Goal: Obtain resource: Obtain resource

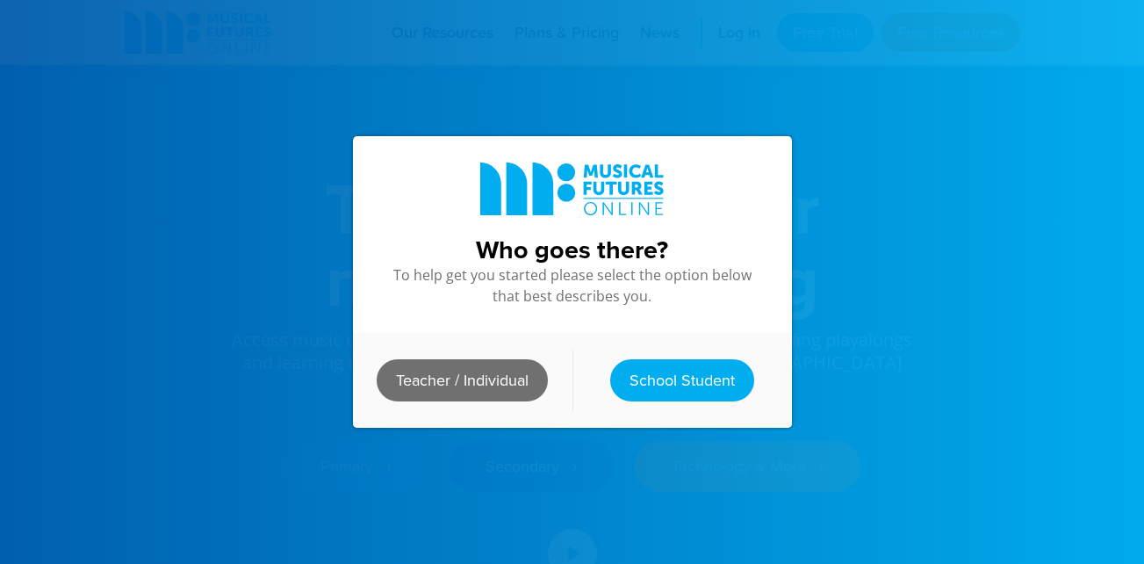
click at [444, 374] on link "Teacher / Individual" at bounding box center [462, 380] width 171 height 42
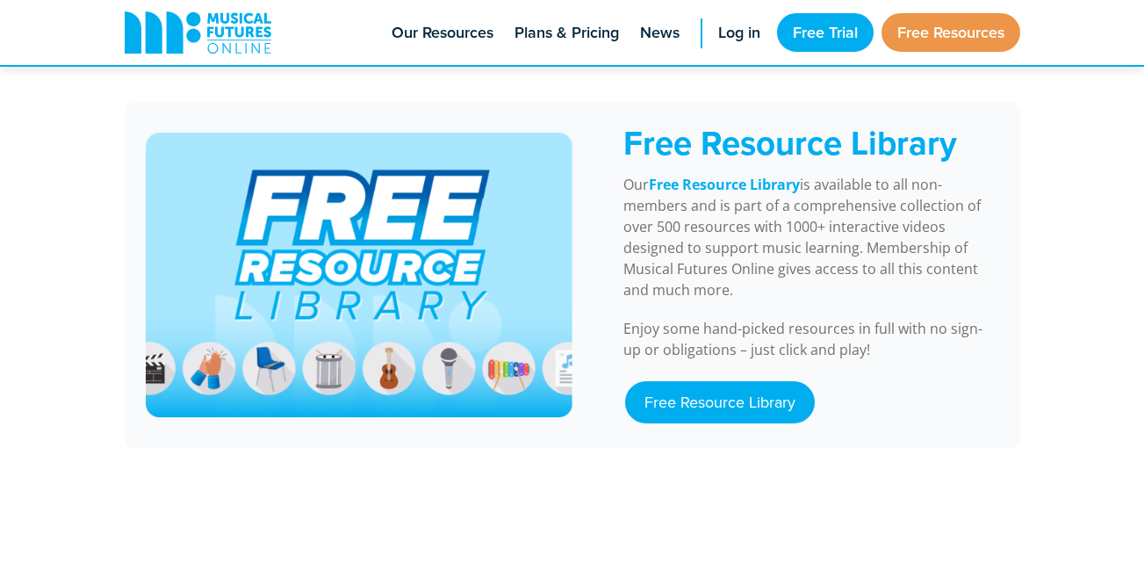
scroll to position [1487, 0]
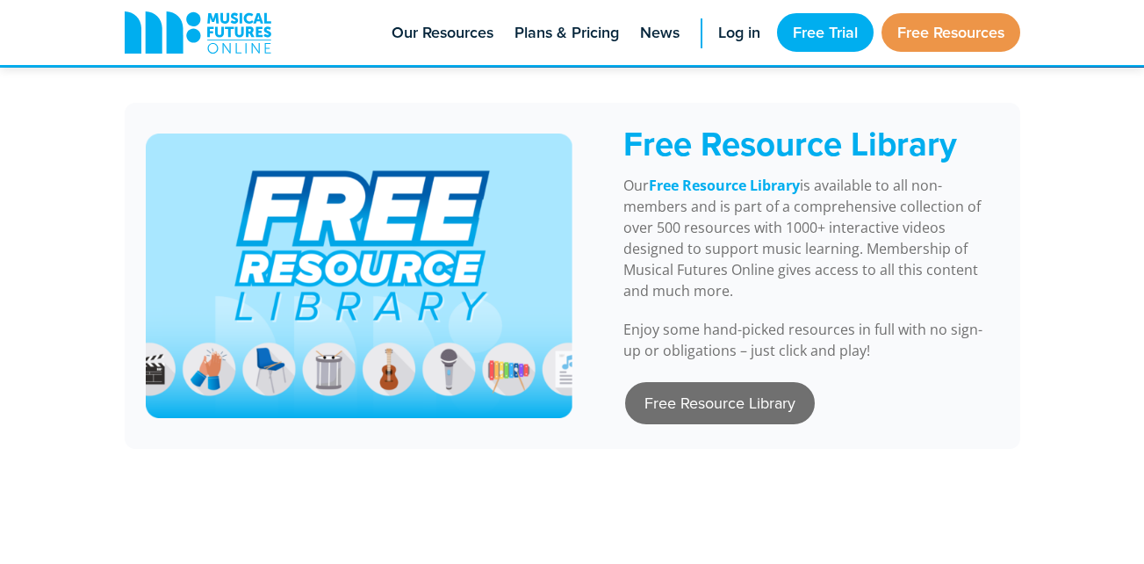
click at [740, 382] on link "Free Resource Library" at bounding box center [720, 403] width 190 height 42
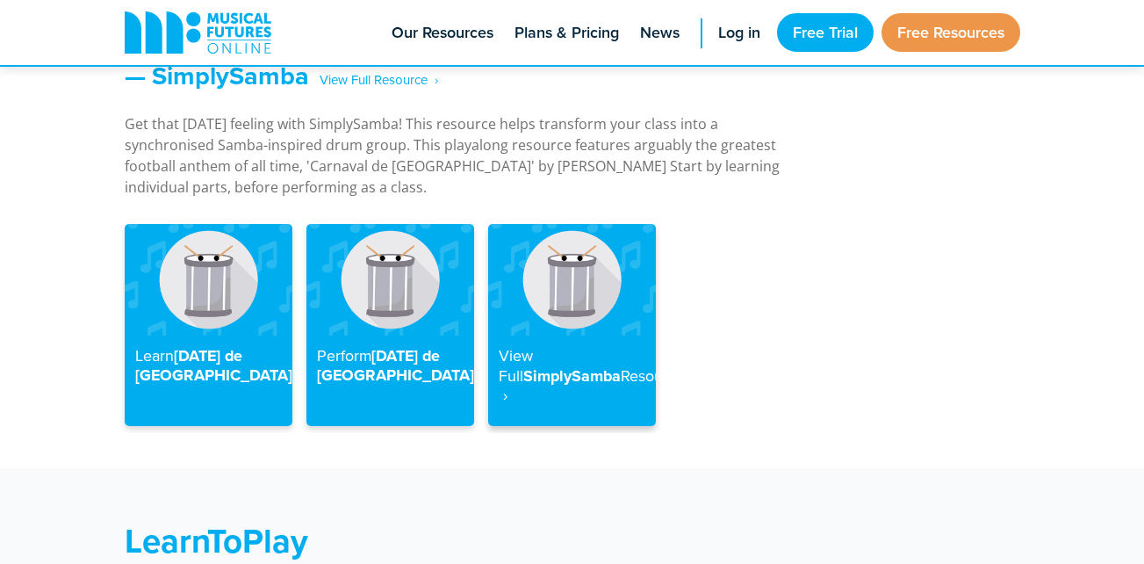
scroll to position [2393, 0]
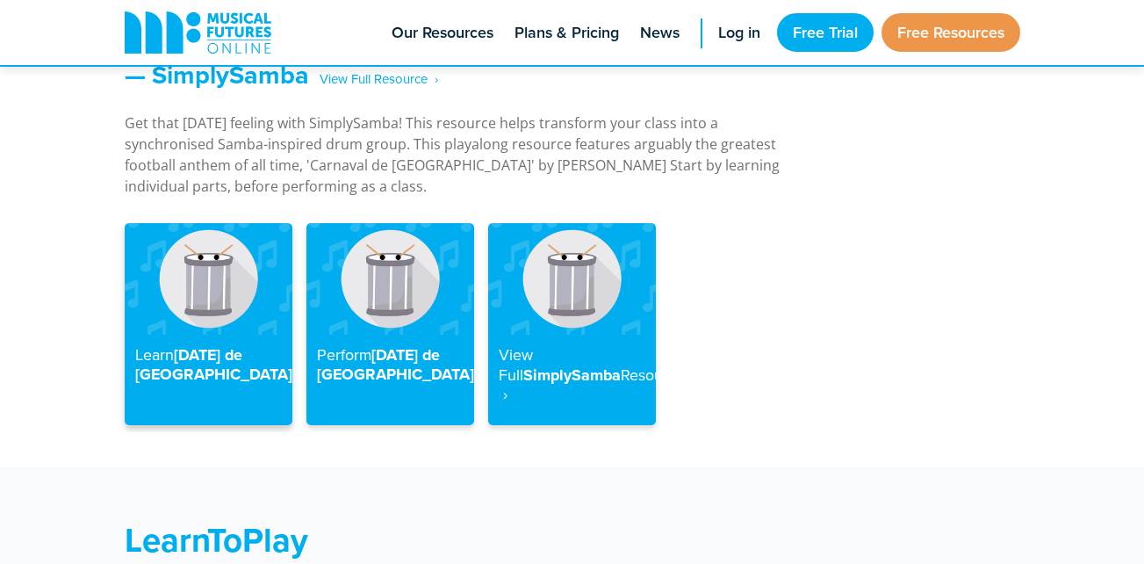
click at [205, 345] on h4 "Learn [DATE] de [GEOGRAPHIC_DATA]" at bounding box center [208, 364] width 147 height 39
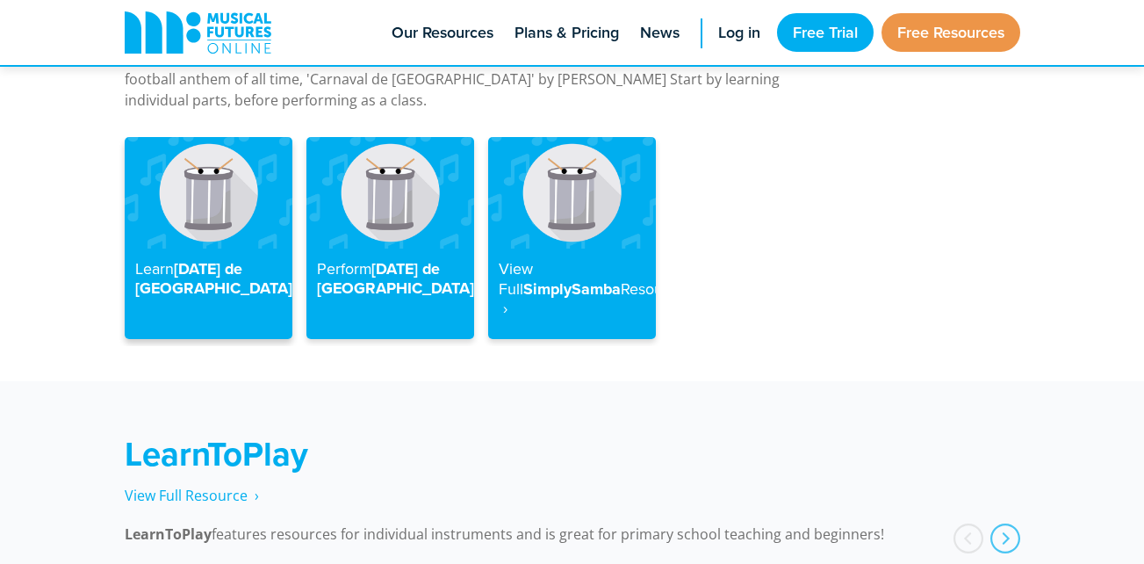
scroll to position [2477, 0]
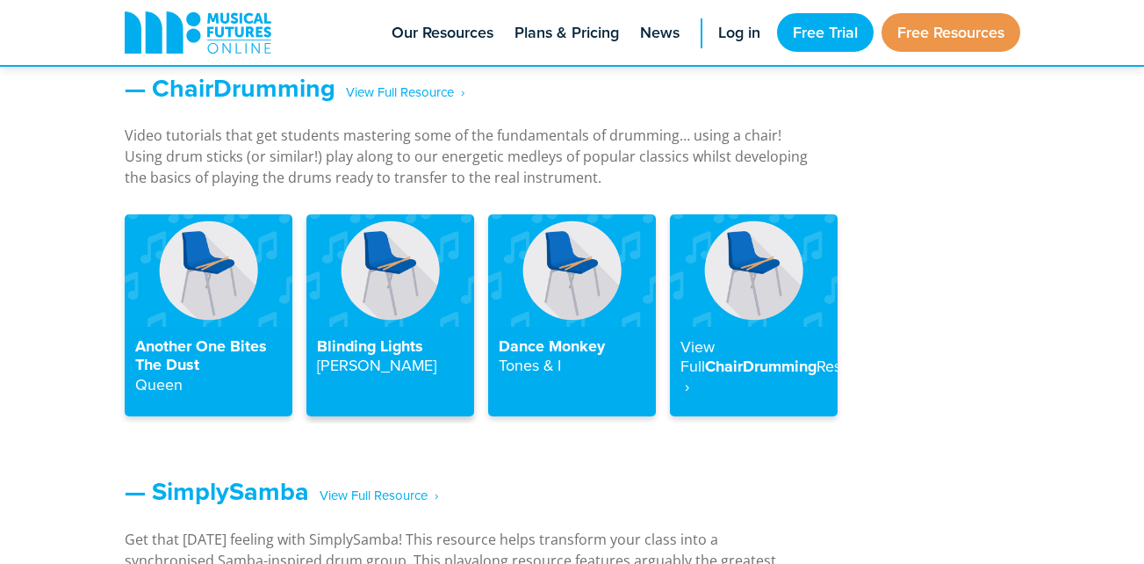
scroll to position [1975, 0]
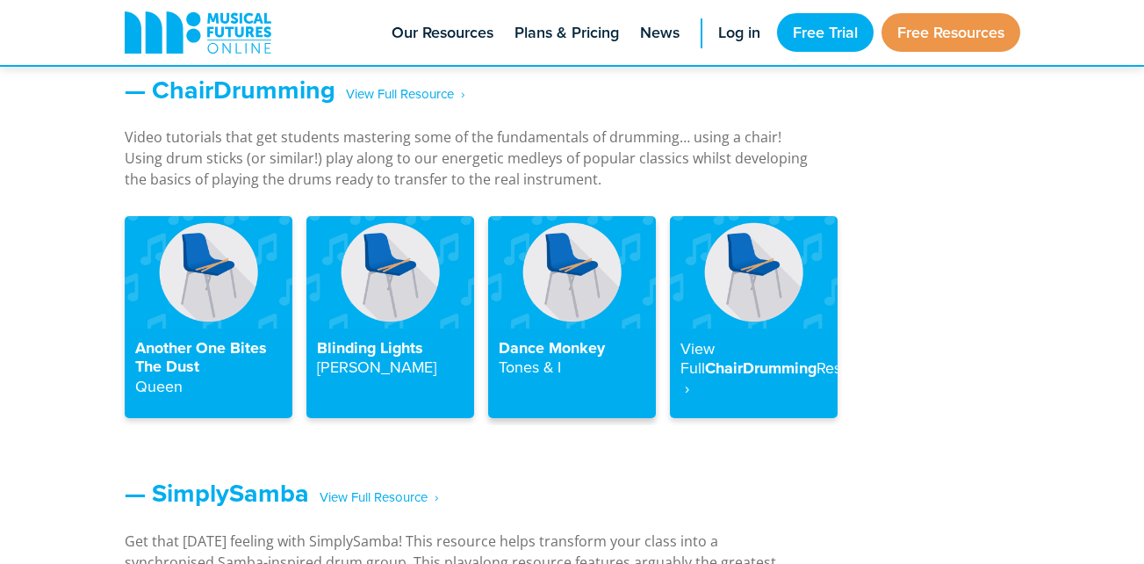
click at [576, 301] on img at bounding box center [572, 272] width 168 height 112
